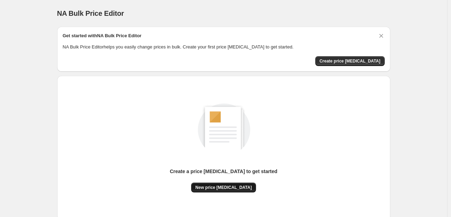
click at [219, 183] on button "New price [MEDICAL_DATA]" at bounding box center [223, 187] width 65 height 10
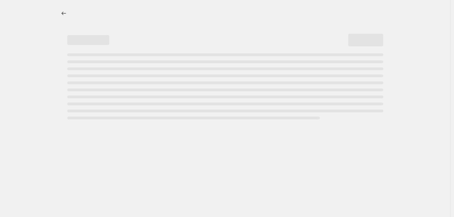
select select "percentage"
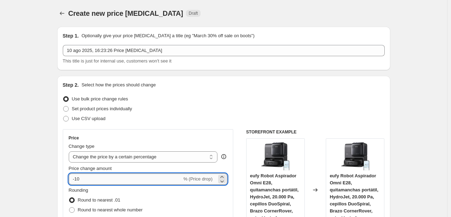
click at [105, 179] on input "-10" at bounding box center [125, 178] width 113 height 11
type input "-1"
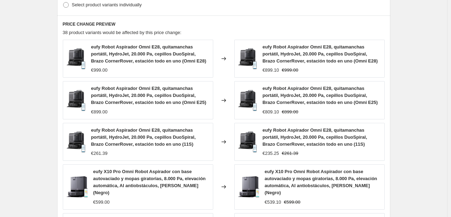
scroll to position [530, 0]
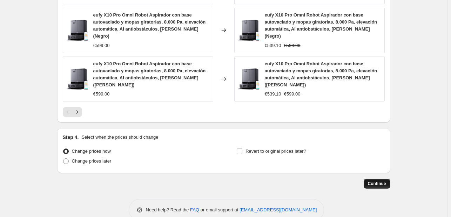
type input "-25"
click at [375, 180] on span "Continue" at bounding box center [377, 183] width 18 height 6
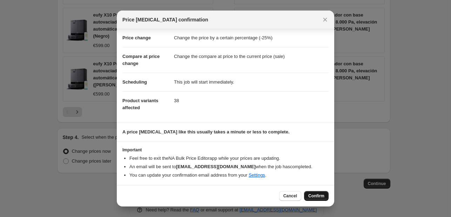
scroll to position [13, 0]
click at [313, 194] on span "Confirm" at bounding box center [316, 196] width 16 height 6
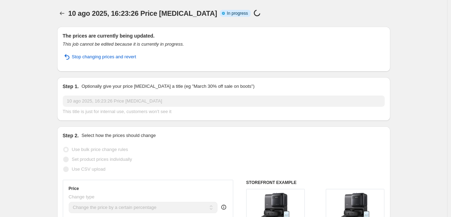
select select "percentage"
